Goal: Information Seeking & Learning: Learn about a topic

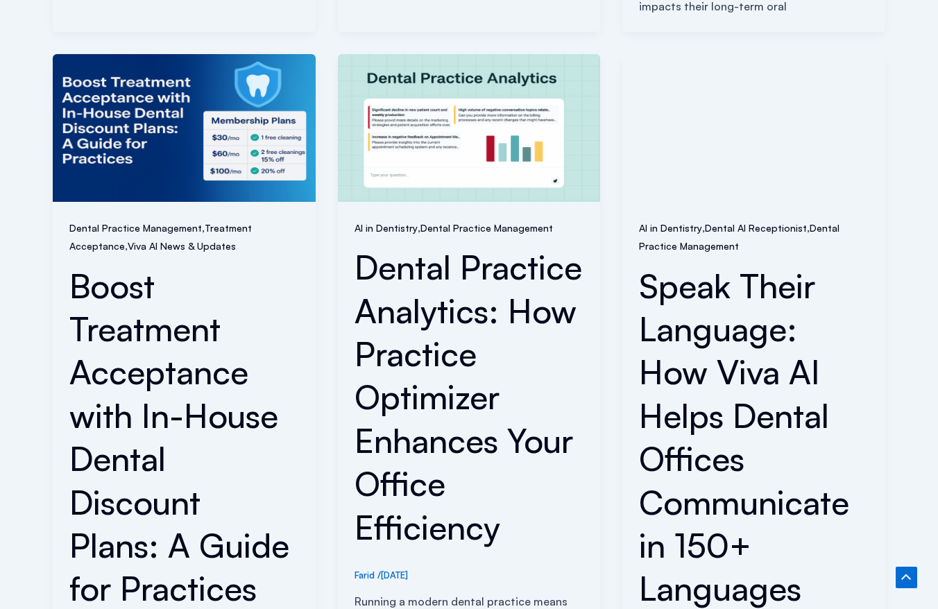
scroll to position [2321, 0]
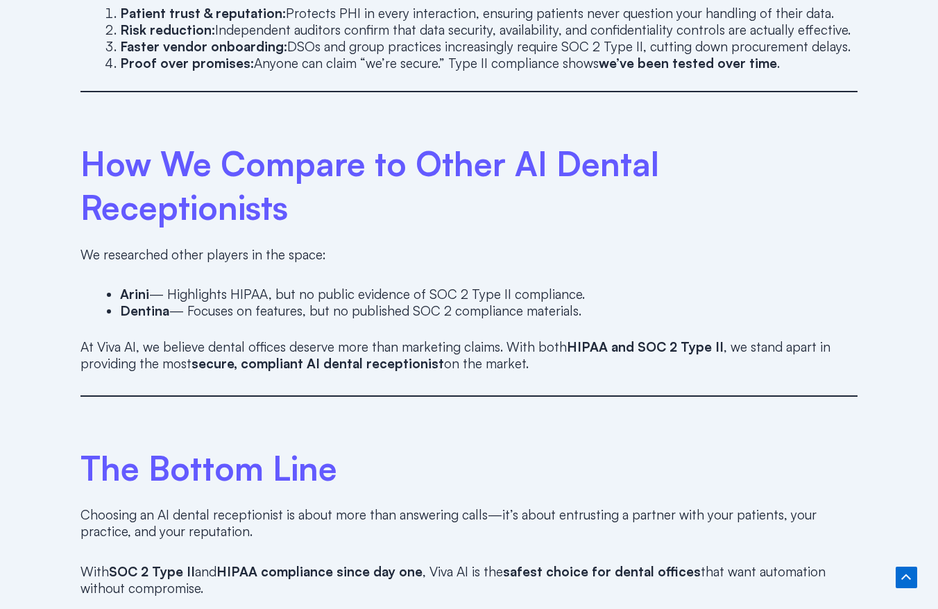
scroll to position [2106, 0]
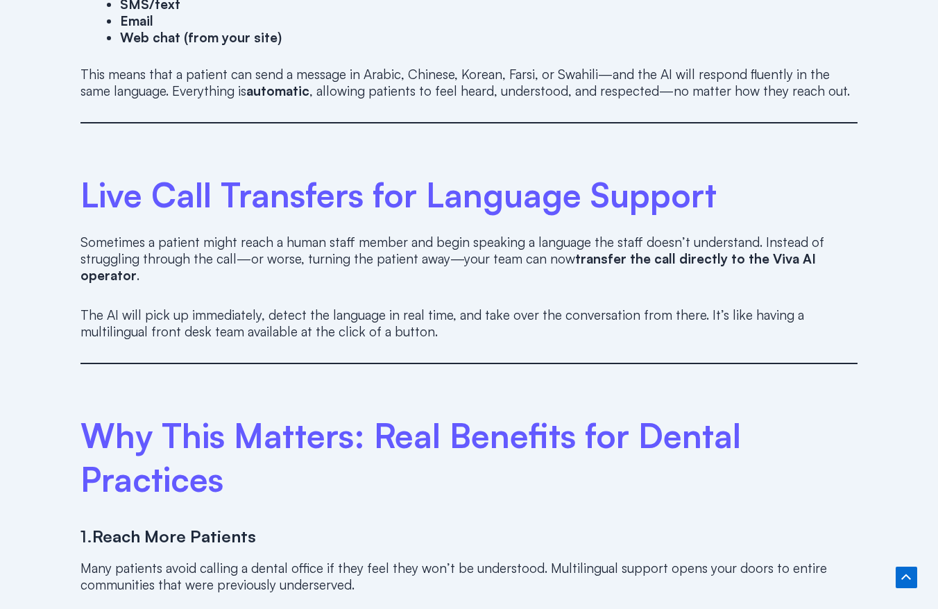
scroll to position [2321, 0]
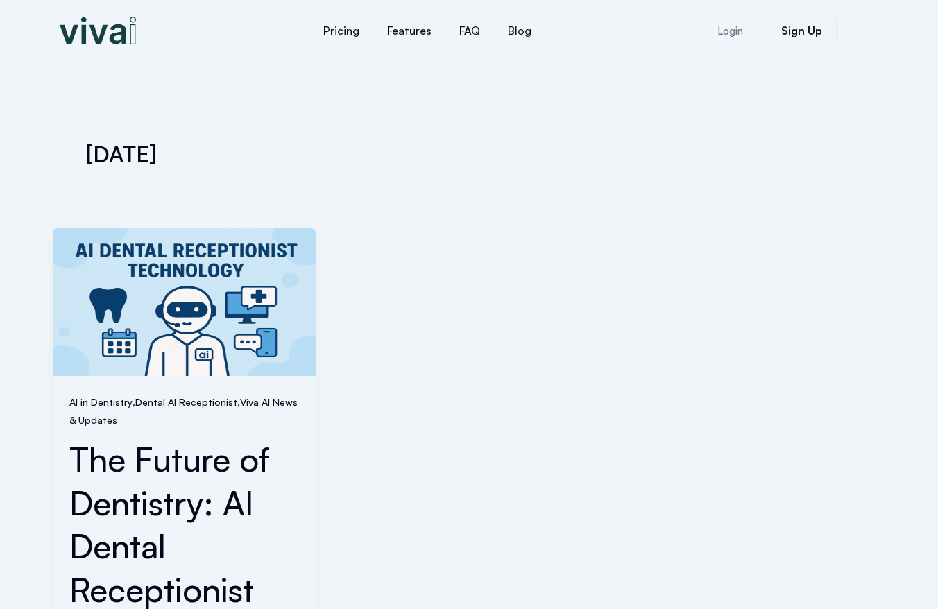
scroll to position [503, 0]
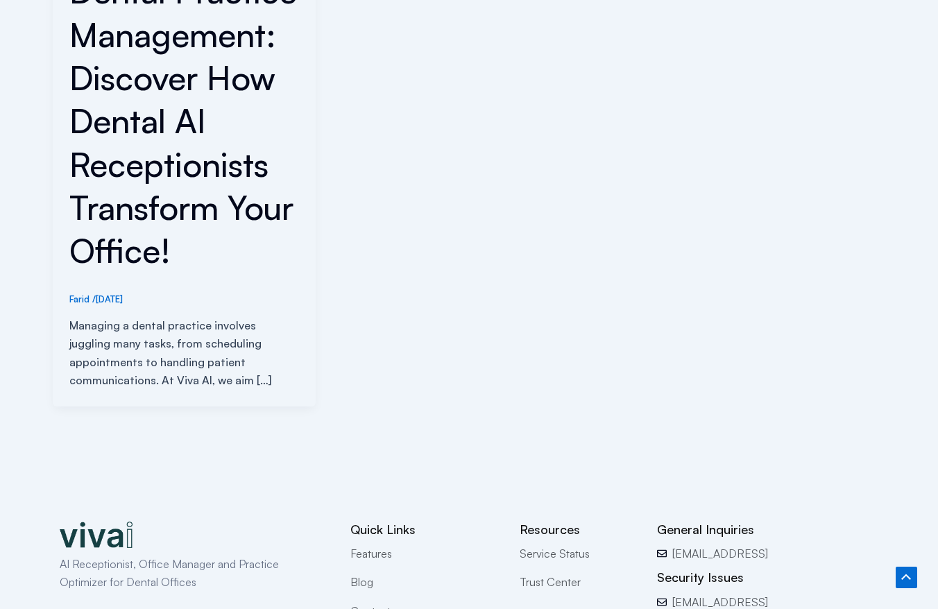
scroll to position [720, 0]
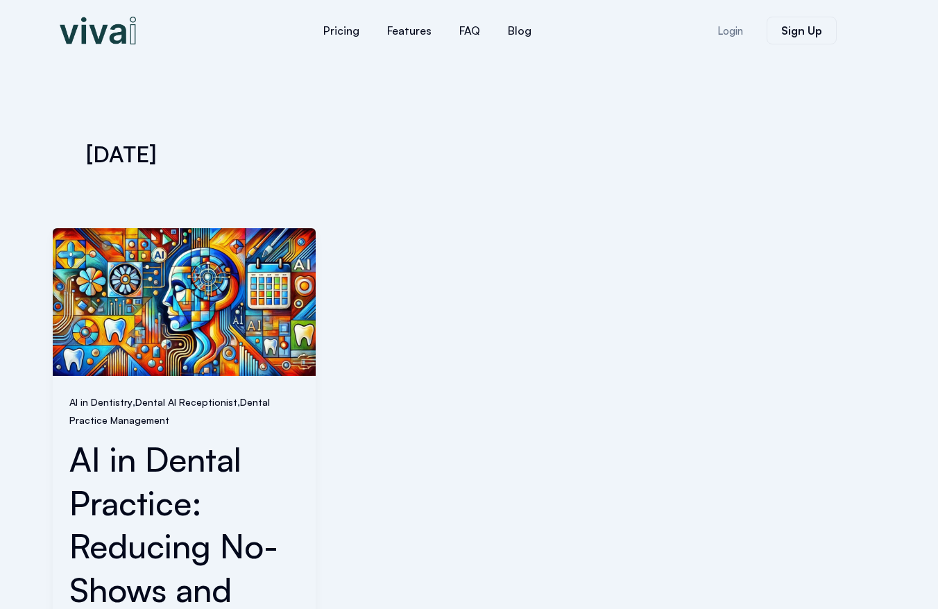
scroll to position [546, 0]
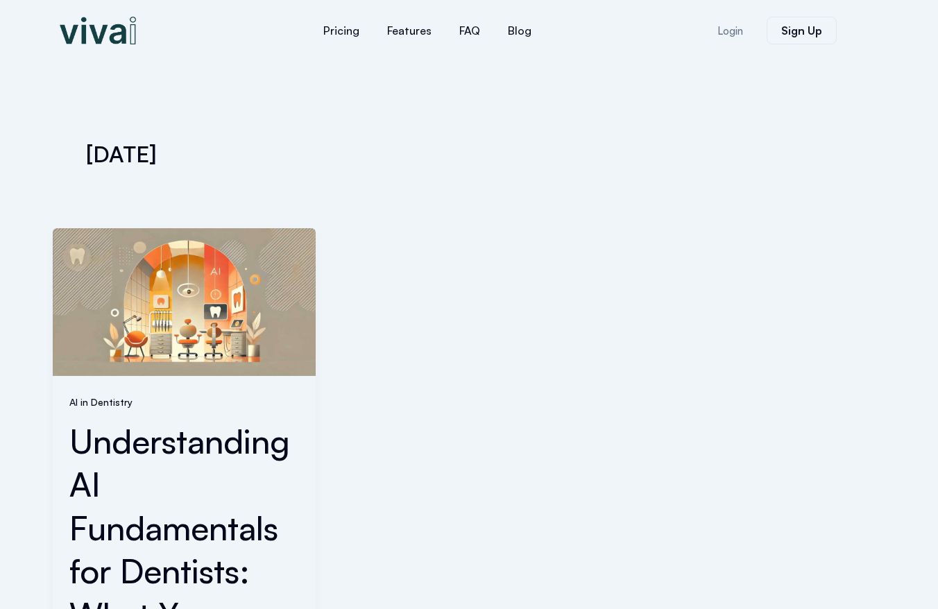
scroll to position [546, 0]
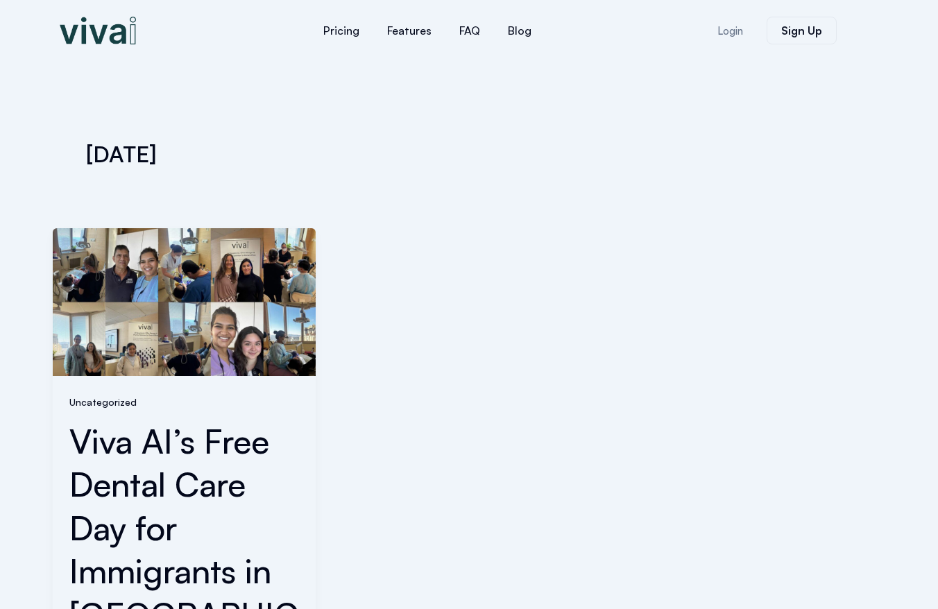
scroll to position [484, 0]
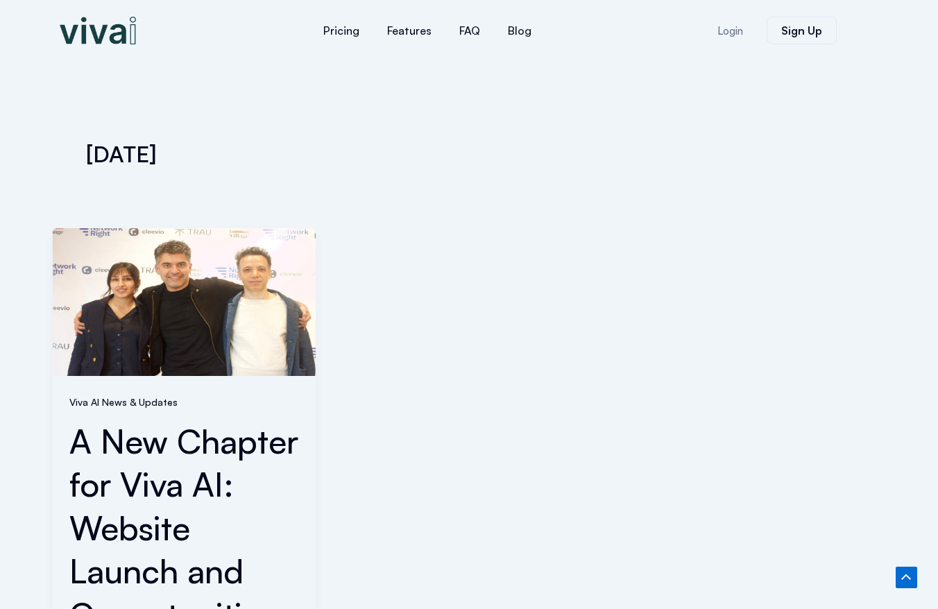
scroll to position [571, 0]
